Goal: Obtain resource: Obtain resource

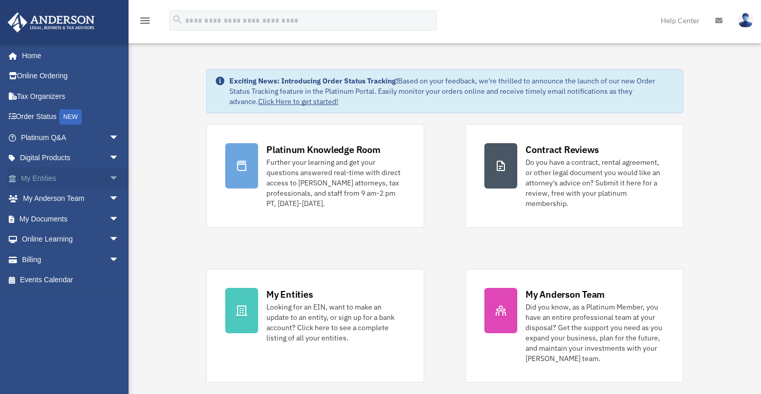
click at [78, 175] on link "My Entities arrow_drop_down" at bounding box center [71, 178] width 128 height 21
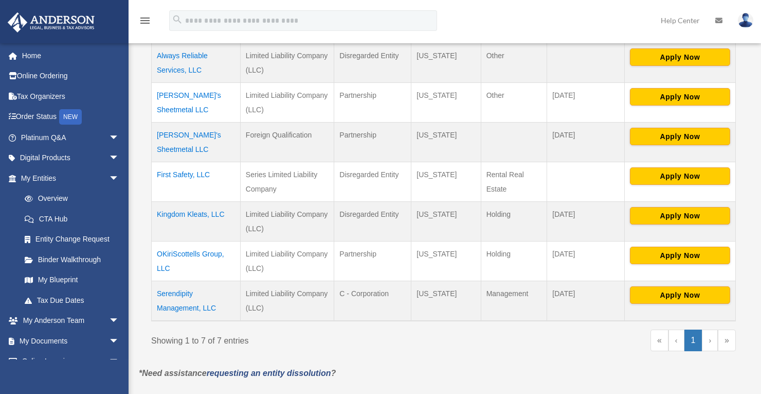
scroll to position [249, 0]
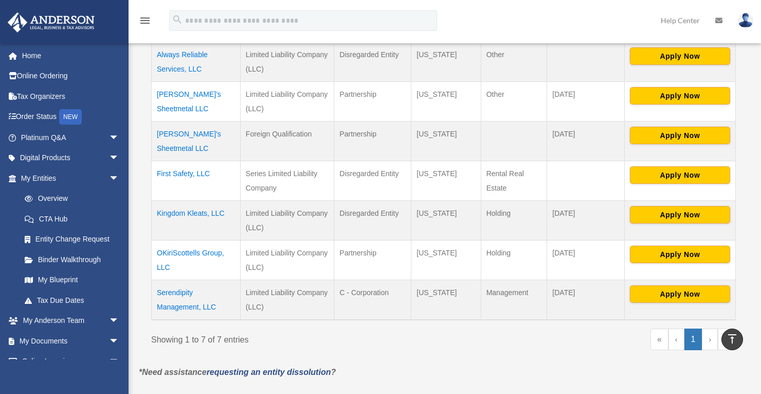
click at [191, 130] on td "Arthurson's Sheetmetal LLC" at bounding box center [196, 141] width 89 height 40
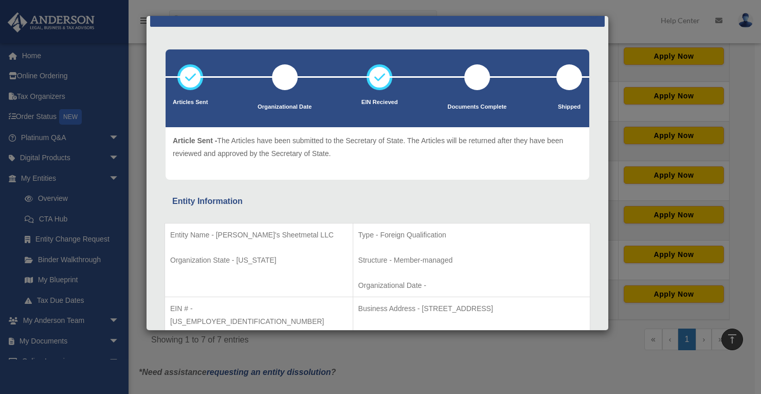
scroll to position [0, 0]
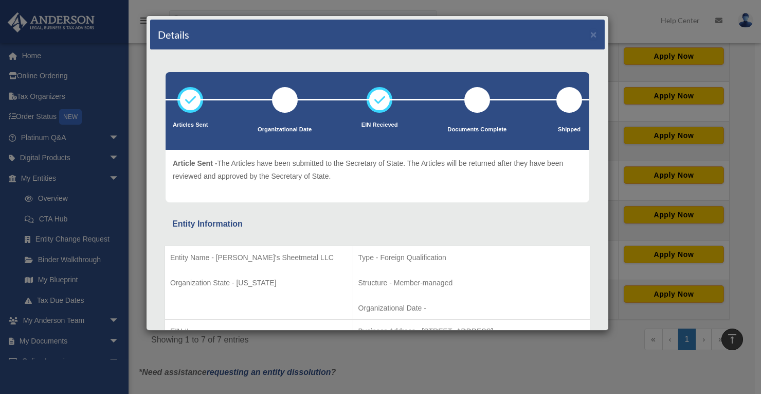
click at [68, 254] on div "Details × Articles Sent Organizational Date" at bounding box center [380, 197] width 761 height 394
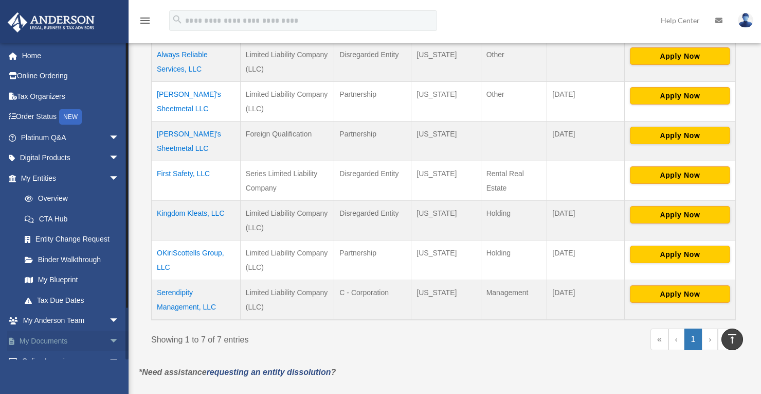
click at [77, 337] on link "My Documents arrow_drop_down" at bounding box center [71, 340] width 128 height 21
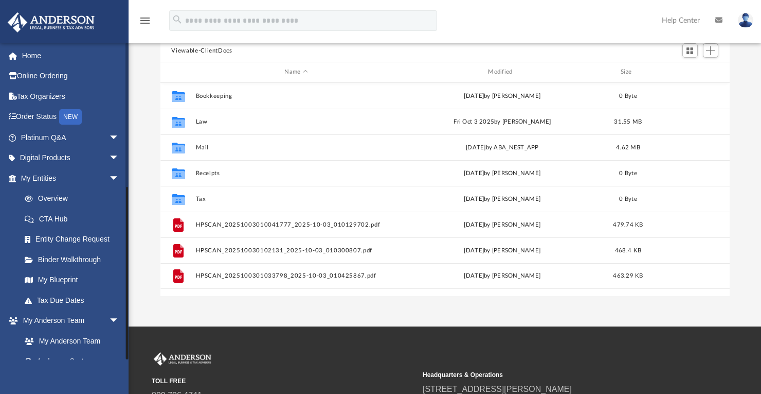
scroll to position [258, 0]
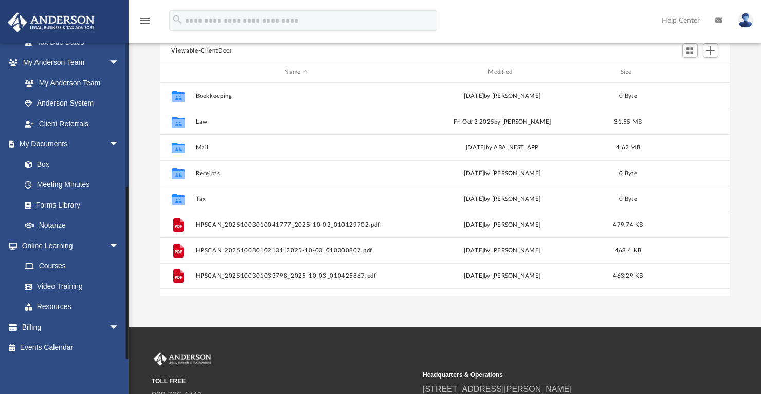
drag, startPoint x: 126, startPoint y: 321, endPoint x: 127, endPoint y: 332, distance: 10.4
click at [127, 332] on div at bounding box center [127, 201] width 3 height 316
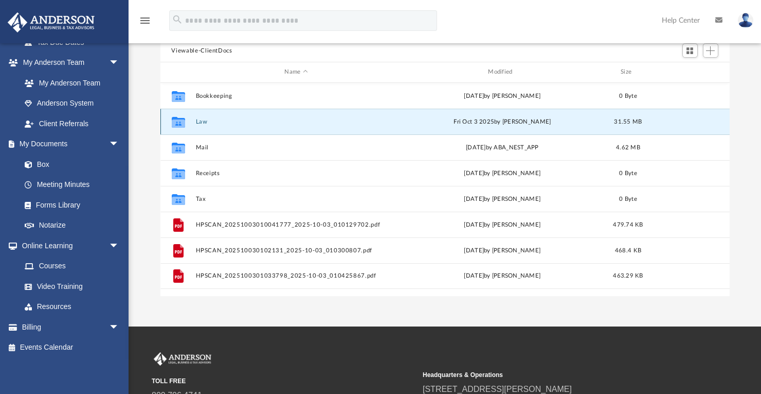
click at [199, 122] on button "Law" at bounding box center [296, 121] width 202 height 7
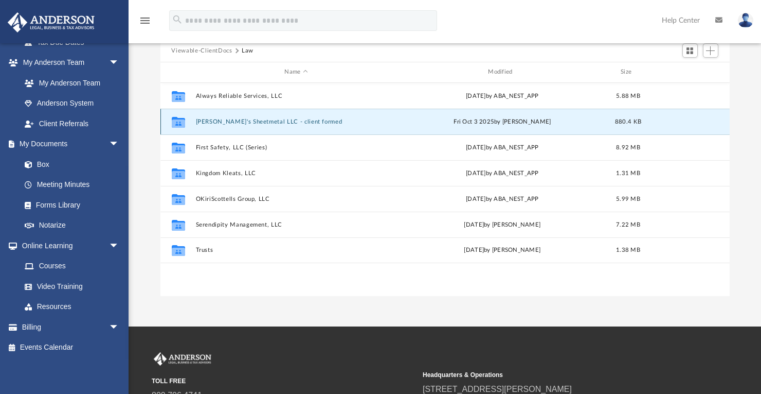
click at [274, 121] on button "[PERSON_NAME]'s Sheetmetal LLC - client formed" at bounding box center [296, 121] width 202 height 7
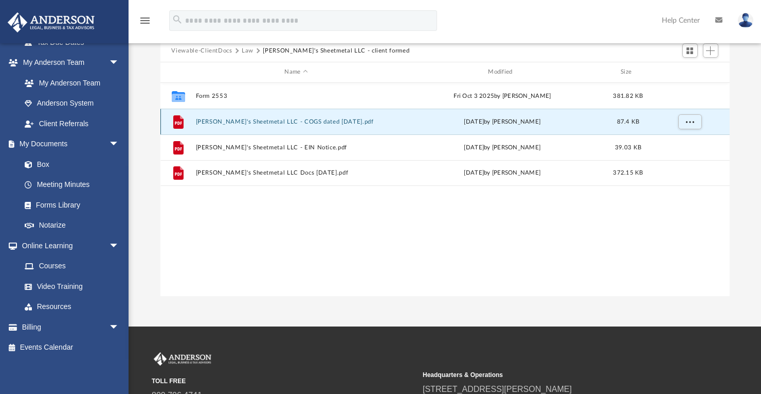
click at [281, 121] on button "[PERSON_NAME]'s Sheetmetal LLC - COGS dated [DATE].pdf" at bounding box center [296, 121] width 202 height 7
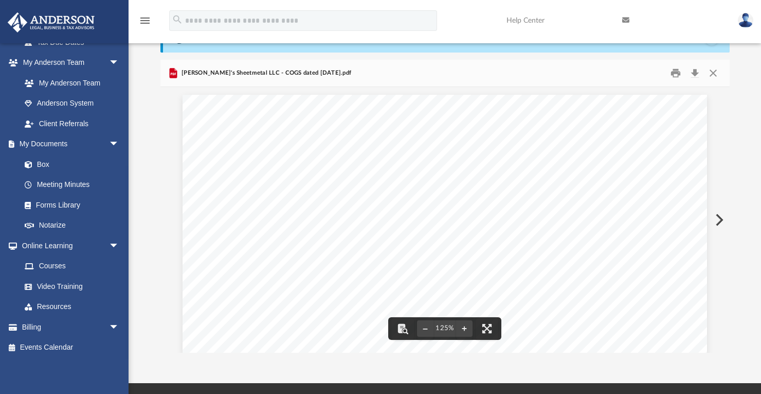
scroll to position [0, 0]
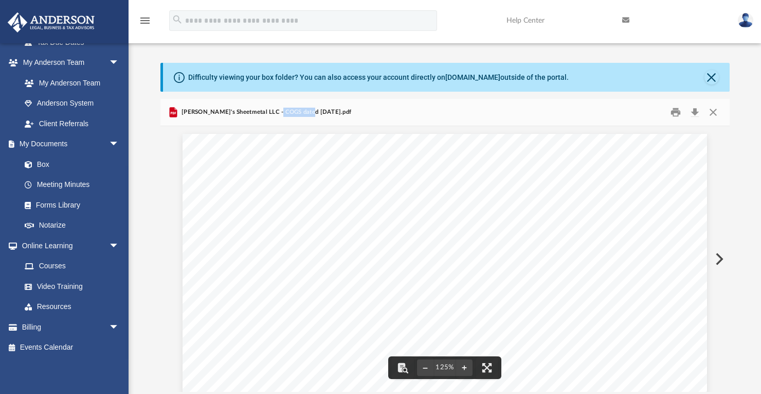
drag, startPoint x: 278, startPoint y: 108, endPoint x: 309, endPoint y: 114, distance: 31.0
click at [306, 114] on span "[PERSON_NAME]'s Sheetmetal LLC - COGS dated [DATE].pdf" at bounding box center [266, 112] width 172 height 9
click at [709, 75] on button "Close" at bounding box center [712, 77] width 14 height 14
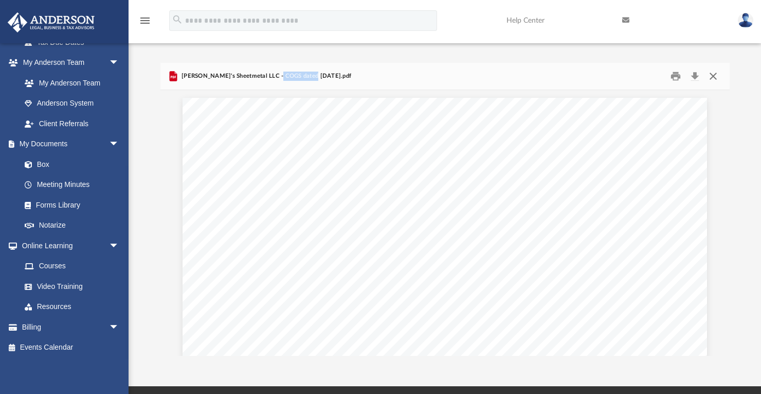
click at [714, 74] on button "Close" at bounding box center [713, 76] width 19 height 16
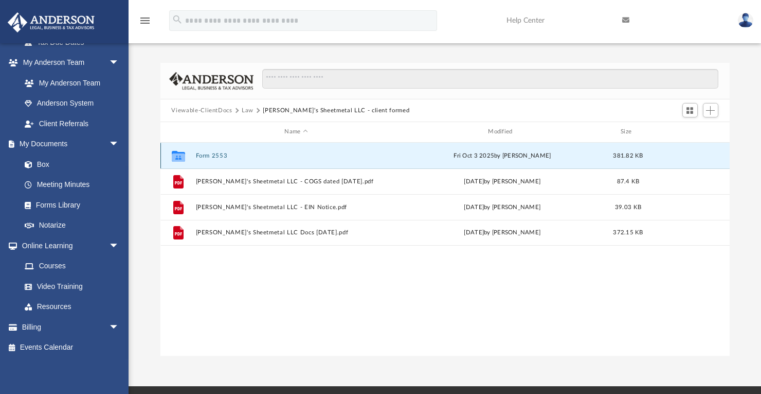
click at [215, 154] on button "Form 2553" at bounding box center [296, 155] width 202 height 7
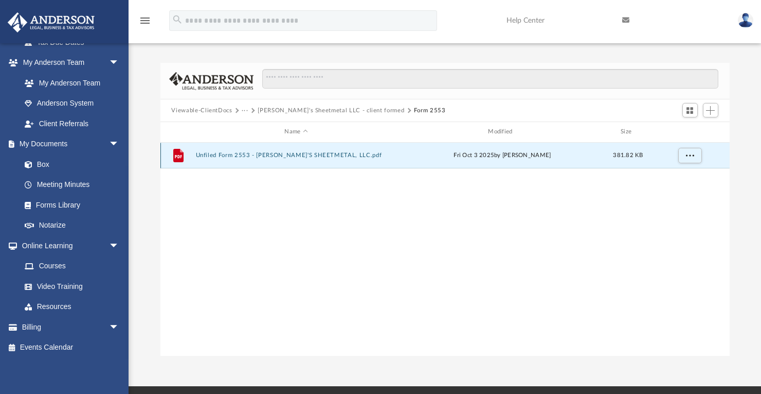
click at [215, 154] on button "Unfiled Form 2553 - ARTHURSON'S SHEETMETAL, LLC.pdf" at bounding box center [296, 155] width 202 height 7
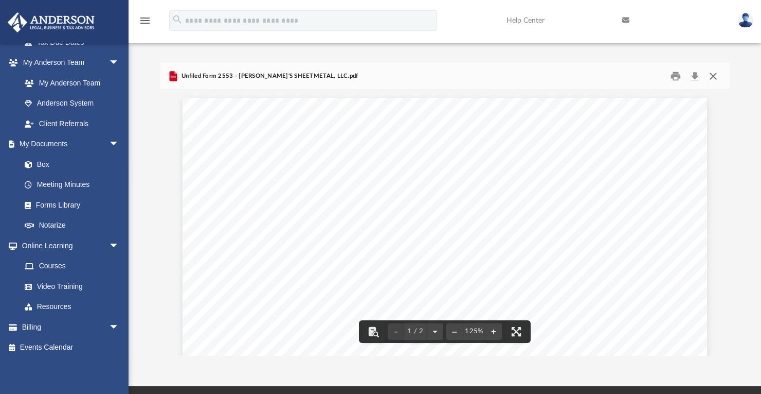
click at [712, 72] on button "Close" at bounding box center [713, 76] width 19 height 16
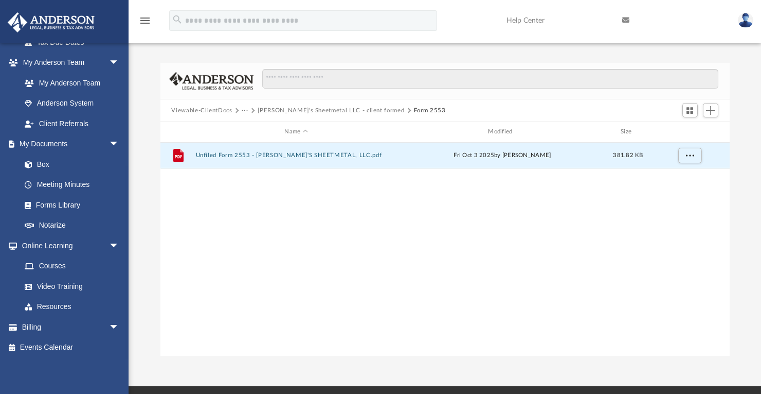
click at [216, 110] on button "Viewable-ClientDocs" at bounding box center [201, 110] width 61 height 9
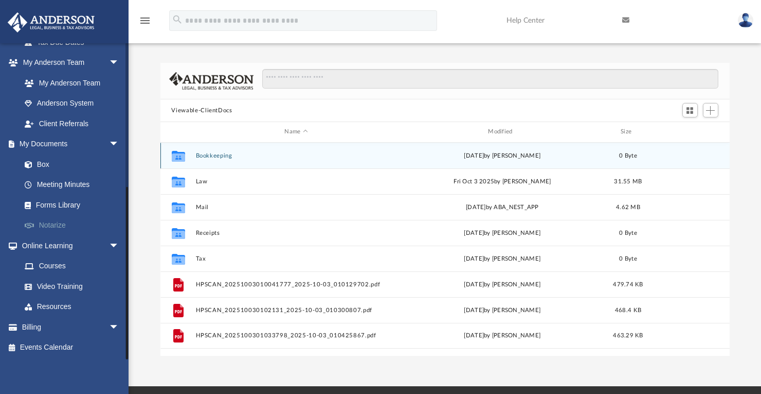
drag, startPoint x: 127, startPoint y: 191, endPoint x: 124, endPoint y: 218, distance: 26.4
click at [126, 218] on div at bounding box center [127, 201] width 3 height 316
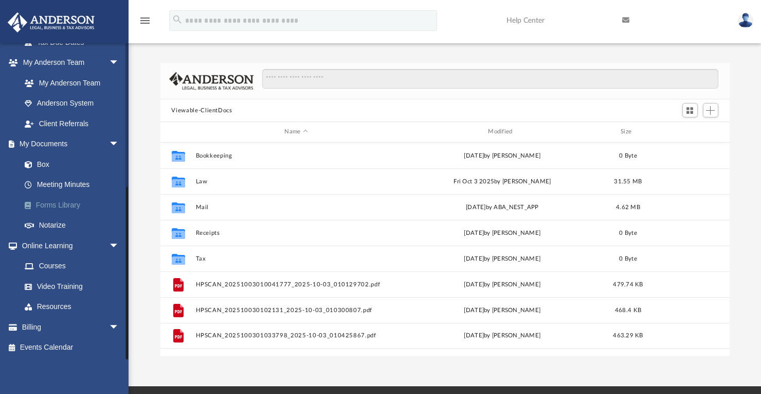
click at [81, 203] on link "Forms Library" at bounding box center [74, 204] width 120 height 21
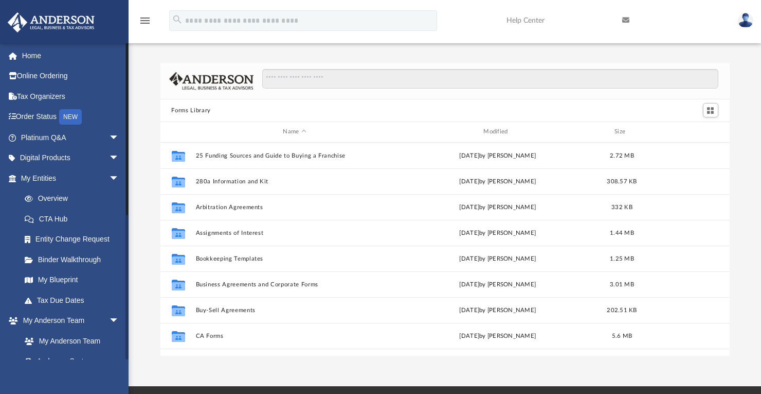
drag, startPoint x: 126, startPoint y: 190, endPoint x: 134, endPoint y: 33, distance: 156.6
click at [134, 33] on div "menu search Site Menu add liddellloves@gmail.com My Profile Reset Password Logo…" at bounding box center [380, 193] width 761 height 386
click at [75, 55] on link "Home" at bounding box center [71, 55] width 128 height 21
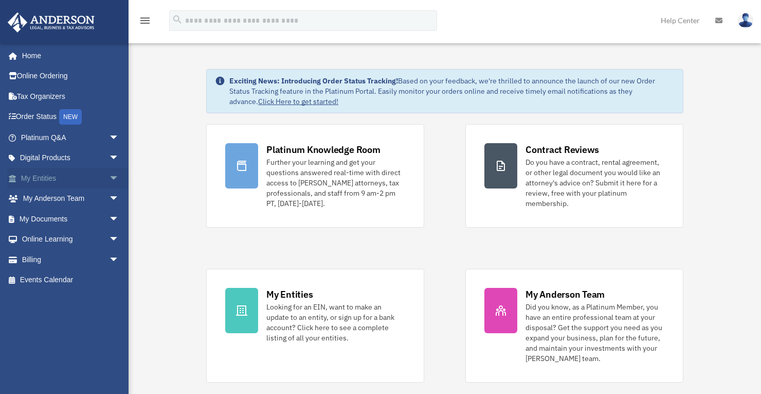
click at [58, 176] on link "My Entities arrow_drop_down" at bounding box center [71, 178] width 128 height 21
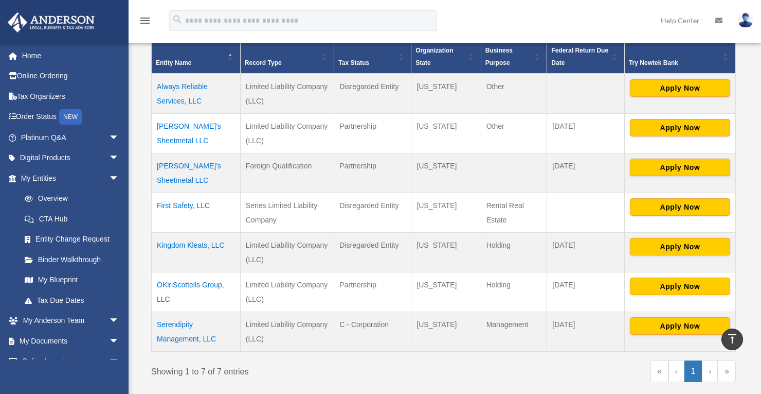
scroll to position [219, 0]
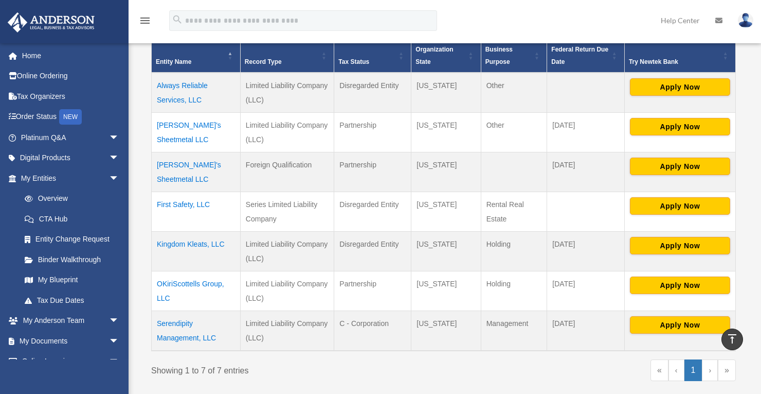
click at [207, 160] on td "Arthurson's Sheetmetal LLC" at bounding box center [196, 172] width 89 height 40
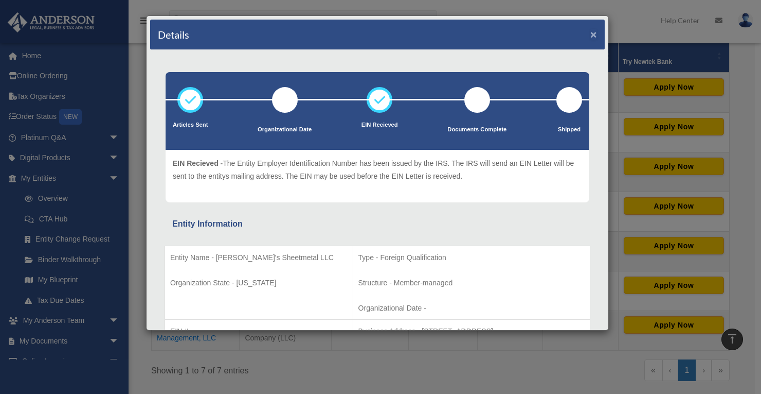
click at [591, 31] on button "×" at bounding box center [594, 34] width 7 height 11
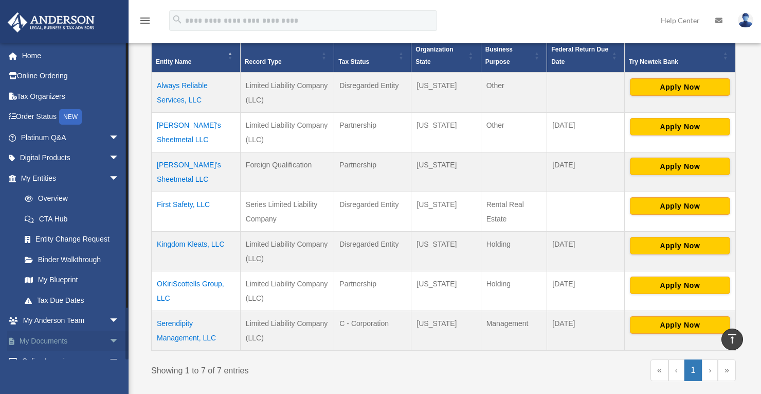
click at [68, 342] on link "My Documents arrow_drop_down" at bounding box center [71, 340] width 128 height 21
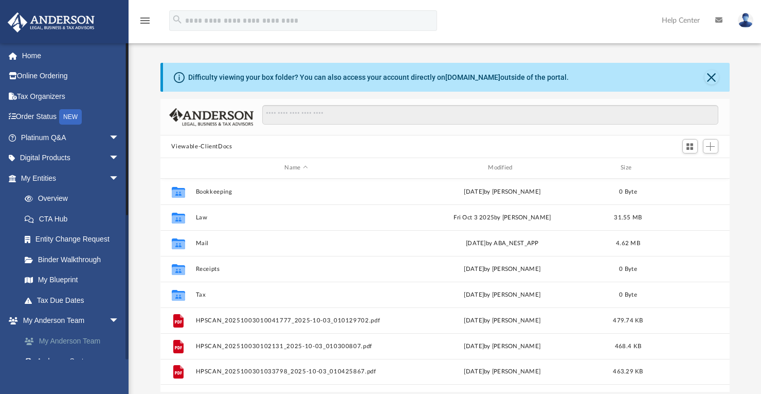
scroll to position [227, 563]
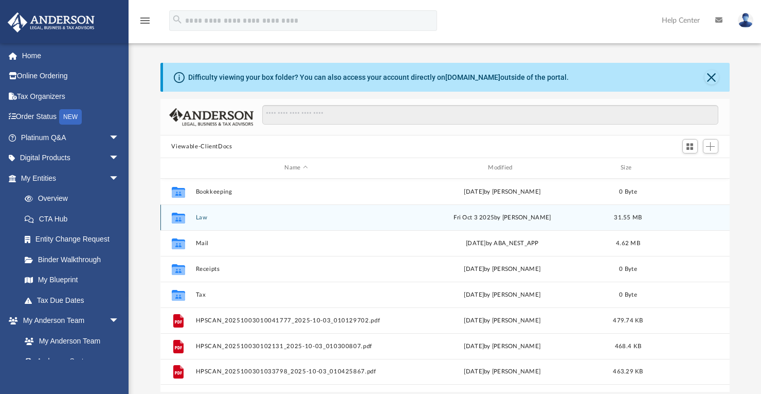
click at [198, 217] on button "Law" at bounding box center [296, 217] width 202 height 7
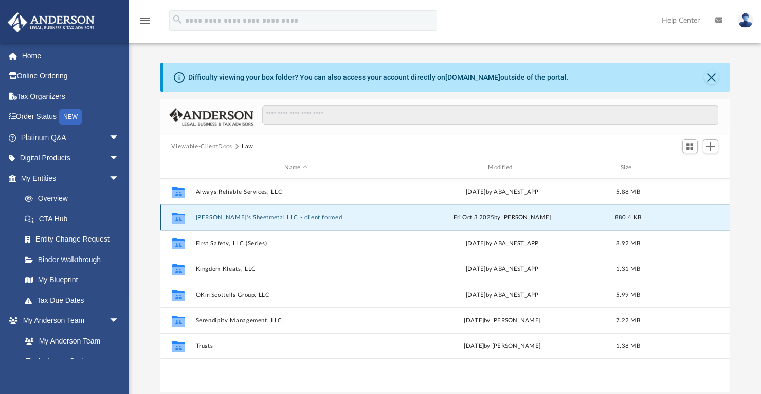
click at [220, 218] on button "[PERSON_NAME]'s Sheetmetal LLC - client formed" at bounding box center [296, 217] width 202 height 7
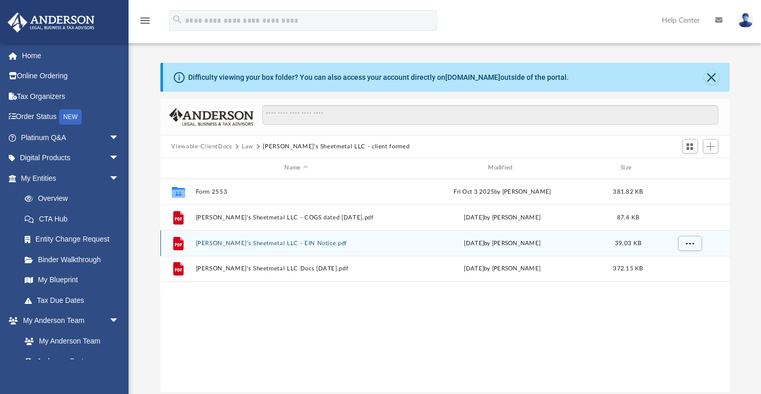
click at [317, 247] on div "File [PERSON_NAME]'s Sheetmetal LLC - EIN Notice.pdf [DATE] by [PERSON_NAME] 39…" at bounding box center [444, 243] width 569 height 26
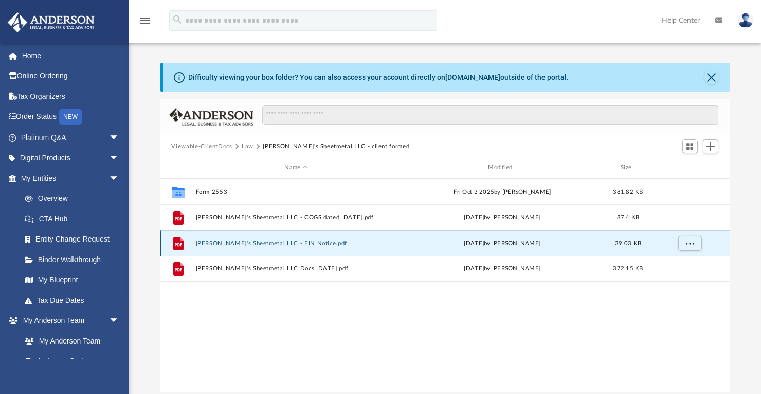
click at [307, 242] on button "[PERSON_NAME]'s Sheetmetal LLC - EIN Notice.pdf" at bounding box center [296, 243] width 202 height 7
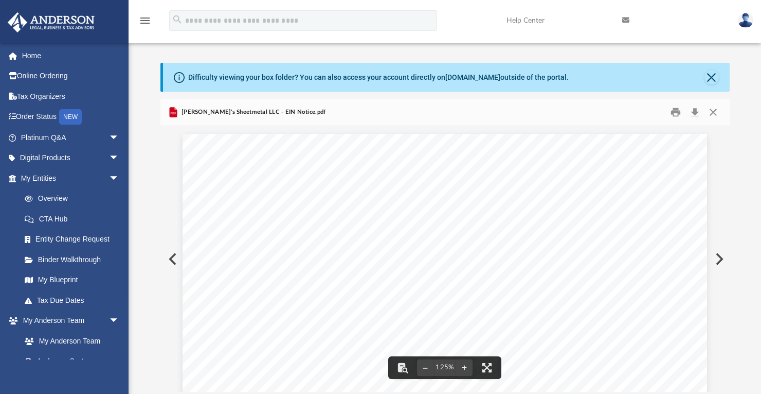
click at [174, 259] on button "Preview" at bounding box center [171, 258] width 23 height 29
click at [712, 78] on button "Close" at bounding box center [712, 77] width 14 height 14
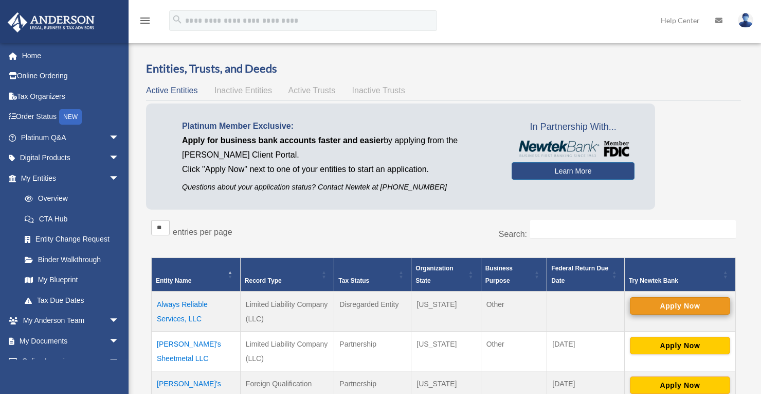
scroll to position [219, 0]
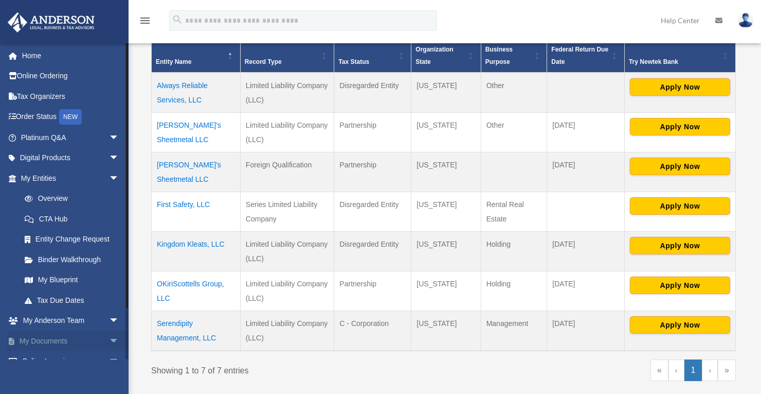
click at [72, 338] on link "My Documents arrow_drop_down" at bounding box center [71, 340] width 128 height 21
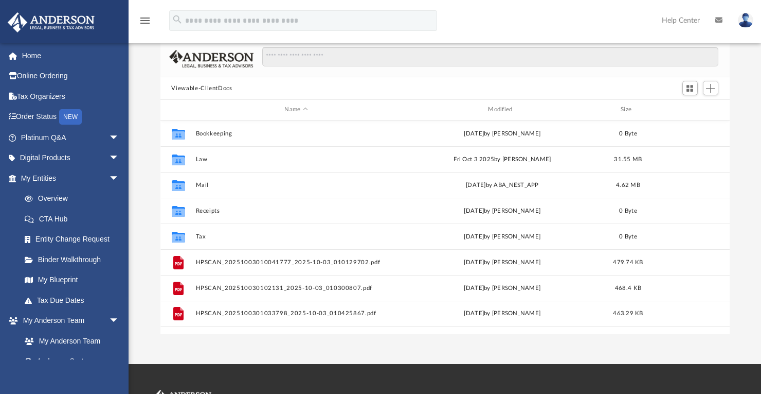
scroll to position [59, 0]
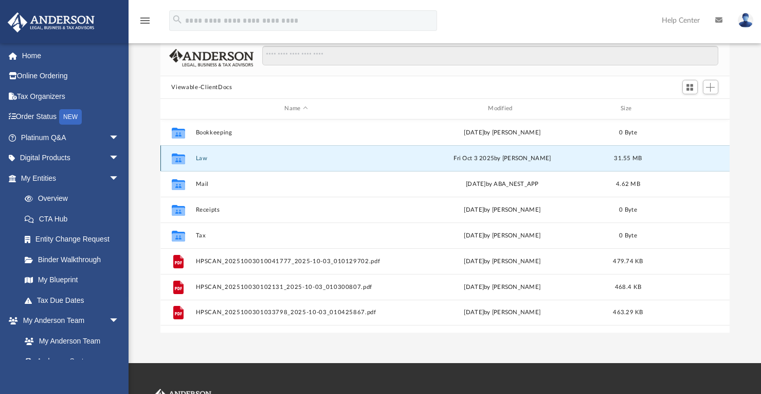
click at [251, 158] on button "Law" at bounding box center [296, 158] width 202 height 7
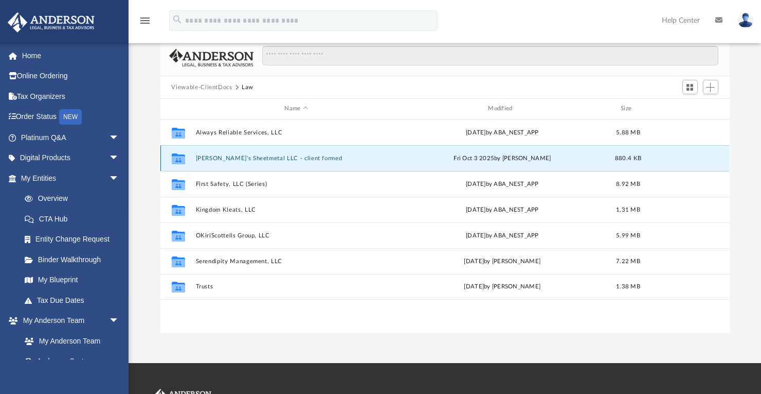
click at [271, 155] on button "[PERSON_NAME]'s Sheetmetal LLC - client formed" at bounding box center [296, 158] width 202 height 7
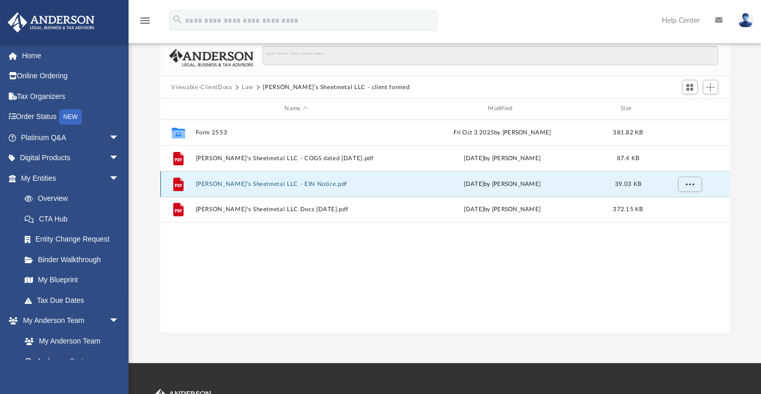
click at [272, 184] on button "[PERSON_NAME]'s Sheetmetal LLC - EIN Notice.pdf" at bounding box center [296, 184] width 202 height 7
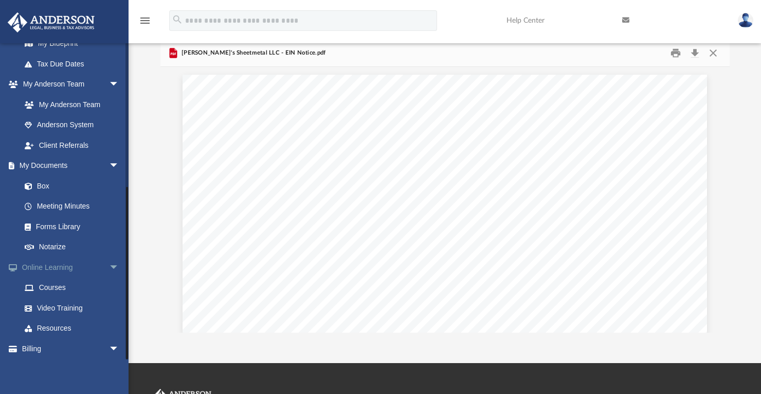
scroll to position [258, 0]
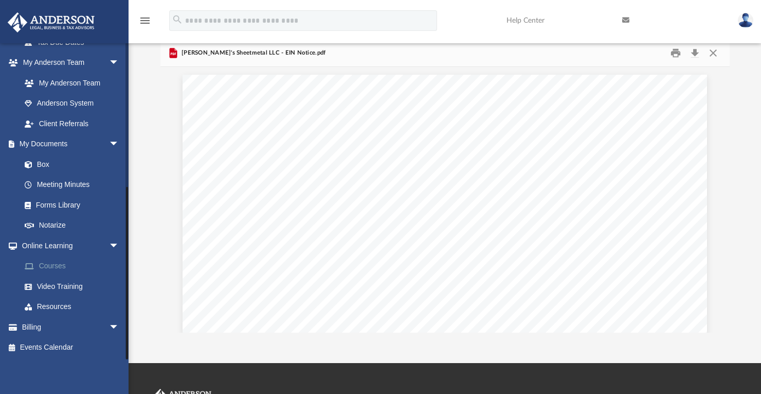
drag, startPoint x: 126, startPoint y: 95, endPoint x: 115, endPoint y: 260, distance: 166.0
click at [115, 257] on div "[EMAIL_ADDRESS][DOMAIN_NAME] Sign Out [EMAIL_ADDRESS][DOMAIN_NAME] Home Online …" at bounding box center [64, 201] width 129 height 316
click at [57, 144] on link "My Documents arrow_drop_down" at bounding box center [71, 144] width 128 height 21
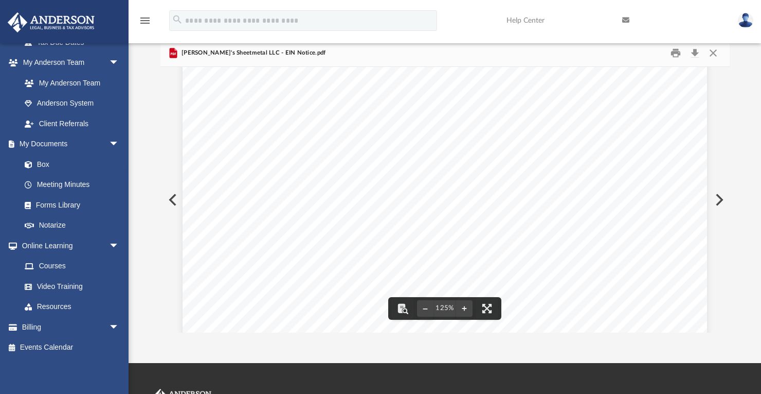
scroll to position [0, 0]
click at [718, 55] on button "Close" at bounding box center [713, 53] width 19 height 16
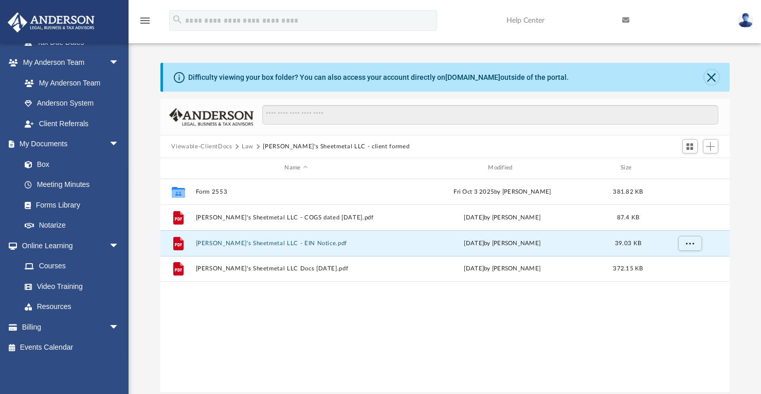
click at [707, 76] on button "Close" at bounding box center [712, 77] width 14 height 14
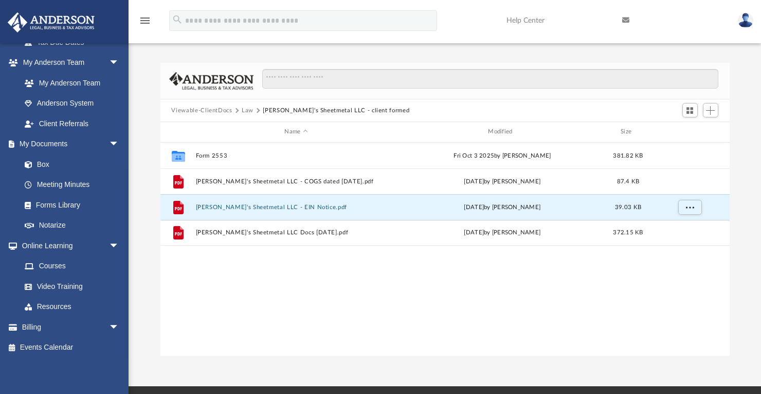
click at [147, 23] on icon "menu" at bounding box center [145, 20] width 12 height 12
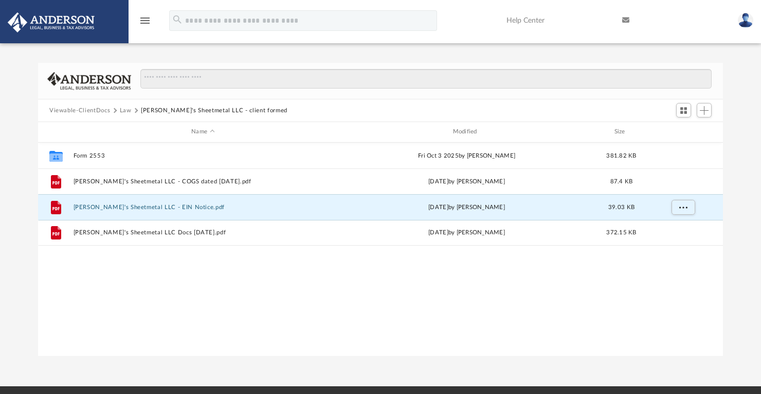
scroll to position [227, 679]
click at [148, 23] on icon "menu" at bounding box center [145, 20] width 12 height 12
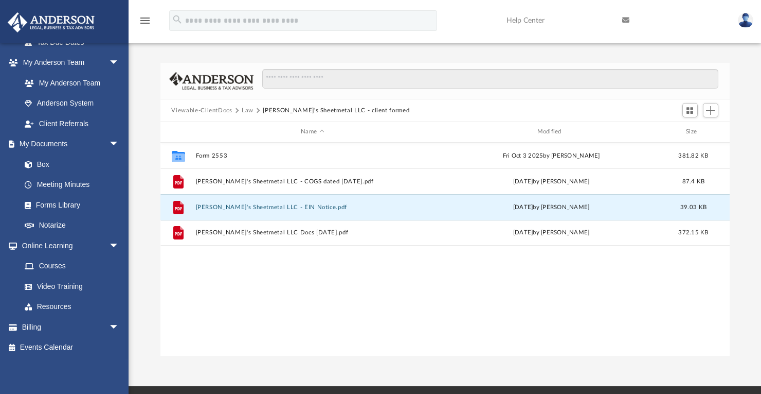
scroll to position [227, 563]
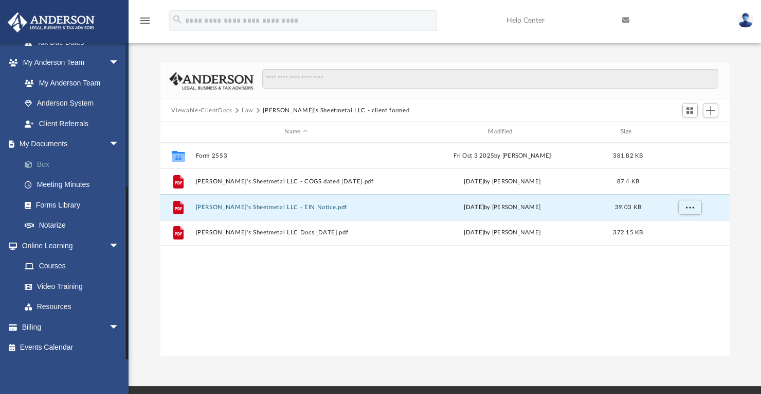
click at [41, 163] on link "Box" at bounding box center [74, 164] width 120 height 21
click at [51, 158] on link "Box" at bounding box center [74, 164] width 120 height 21
click at [211, 110] on button "Viewable-ClientDocs" at bounding box center [201, 110] width 61 height 9
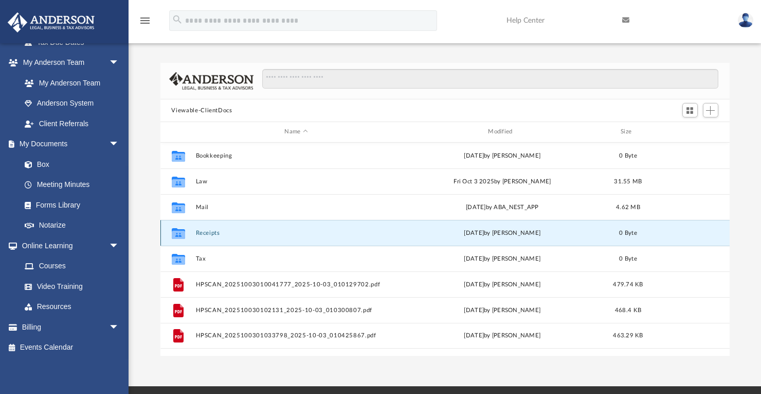
click at [231, 234] on button "Receipts" at bounding box center [296, 232] width 202 height 7
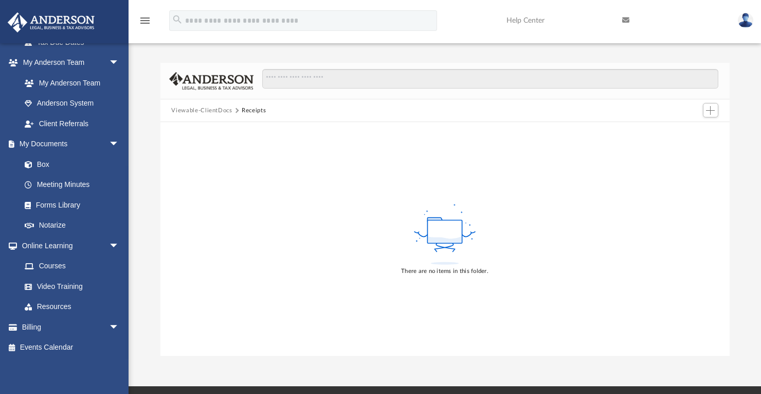
click at [255, 111] on button "Receipts" at bounding box center [254, 110] width 24 height 9
